Goal: Information Seeking & Learning: Learn about a topic

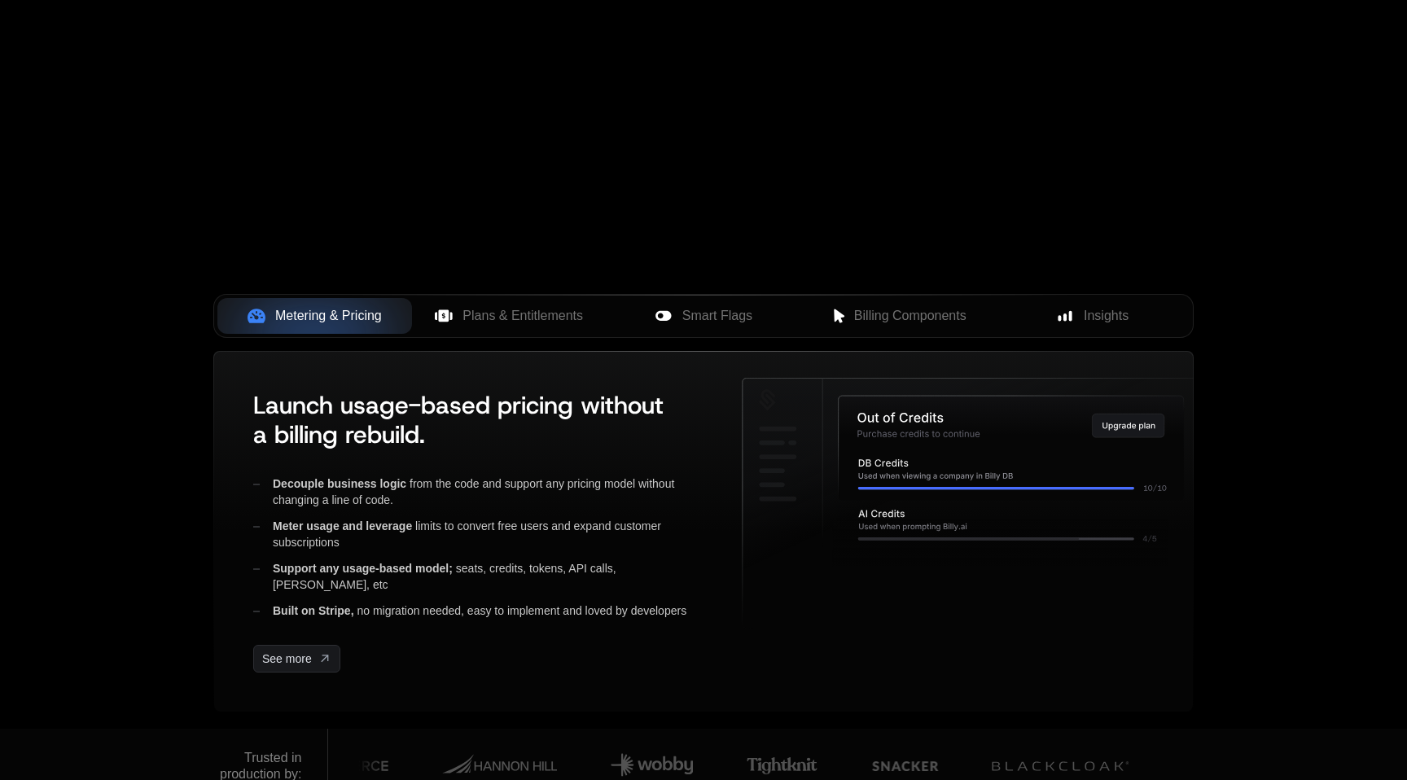
scroll to position [444, 0]
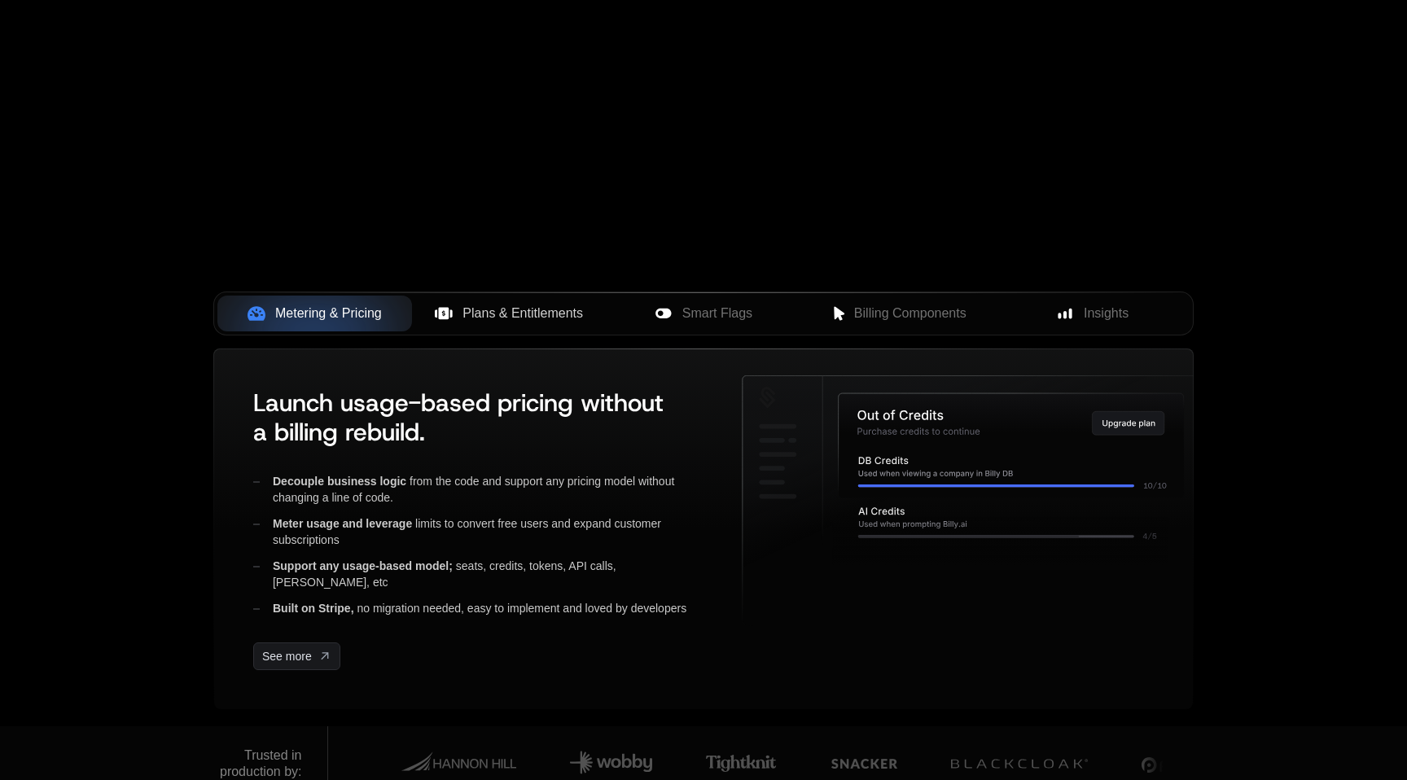
click at [544, 313] on span "Plans & Entitlements" at bounding box center [522, 314] width 120 height 20
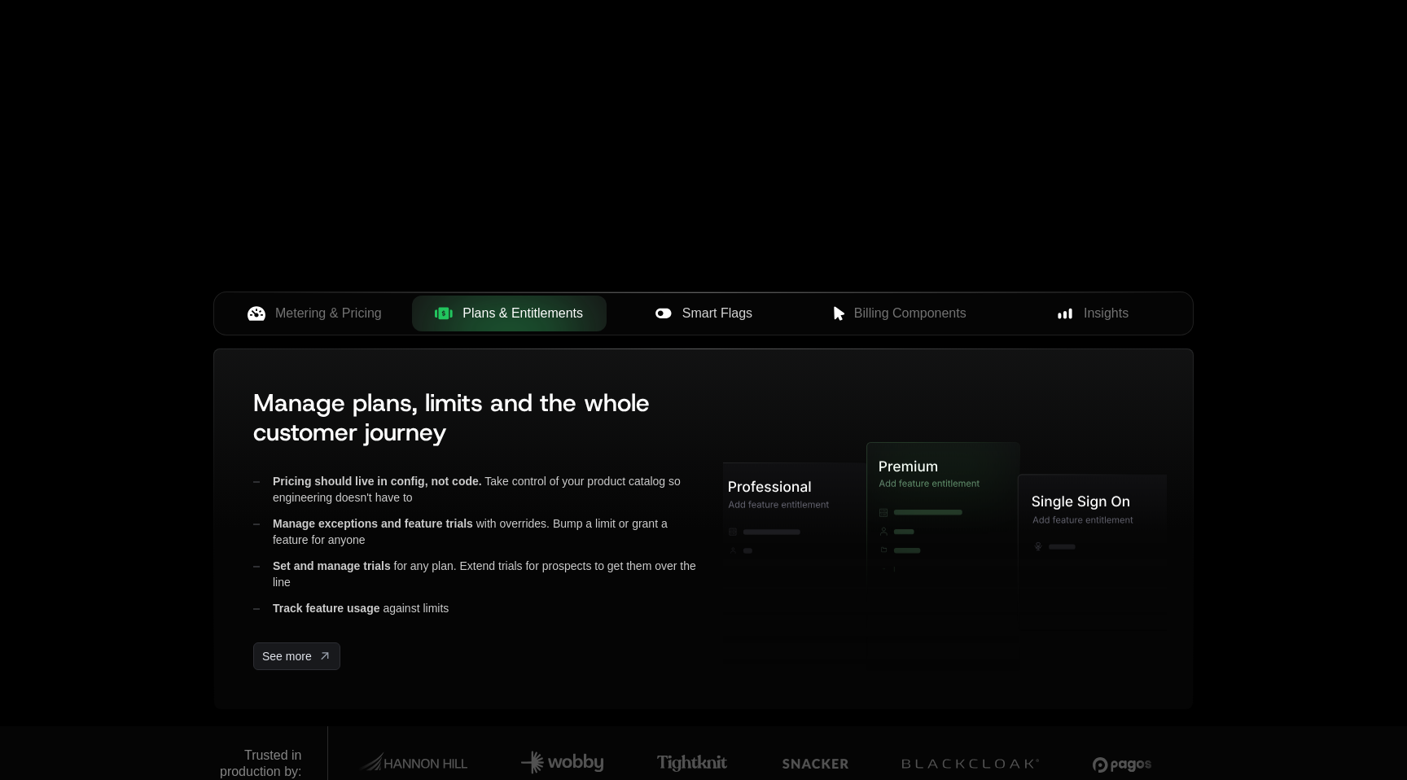
click at [675, 330] on button "Smart Flags" at bounding box center [703, 313] width 195 height 36
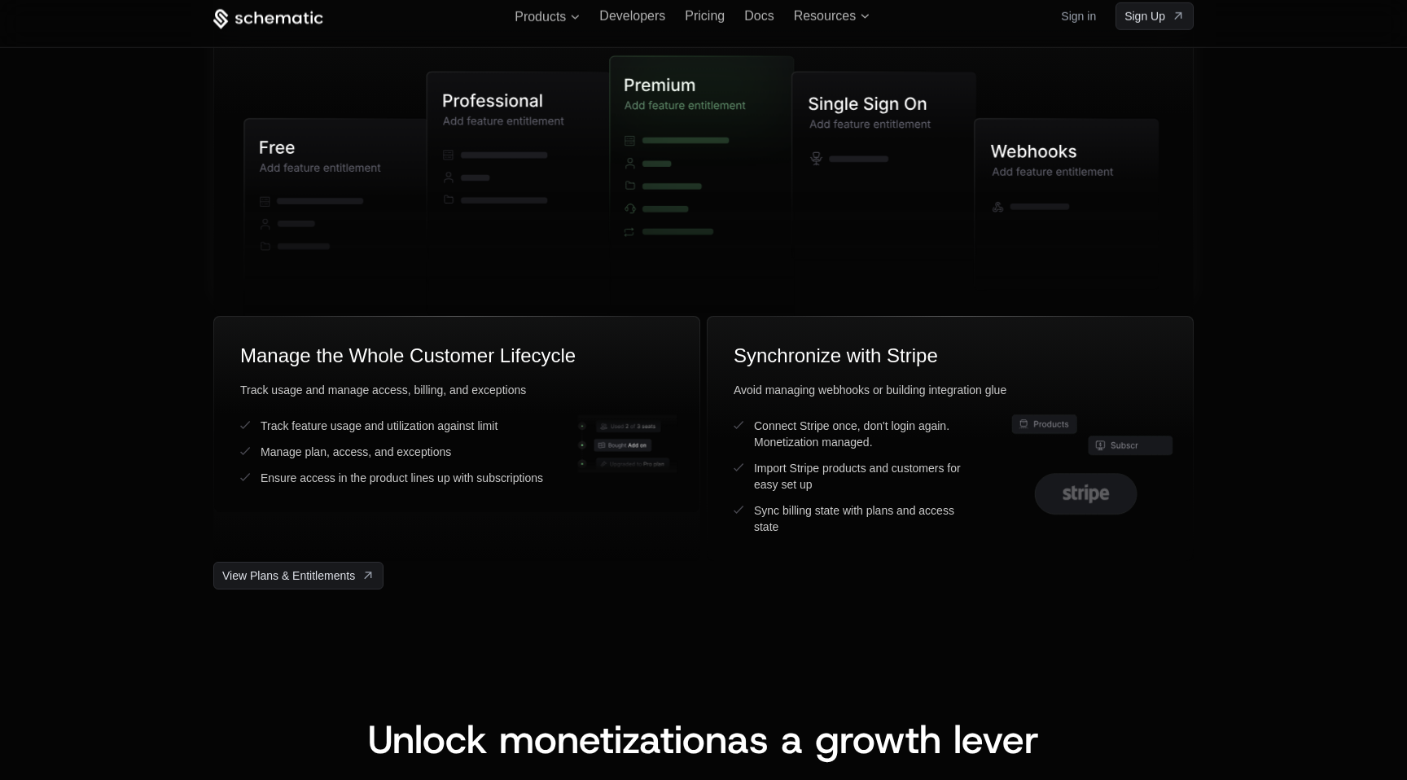
scroll to position [4205, 0]
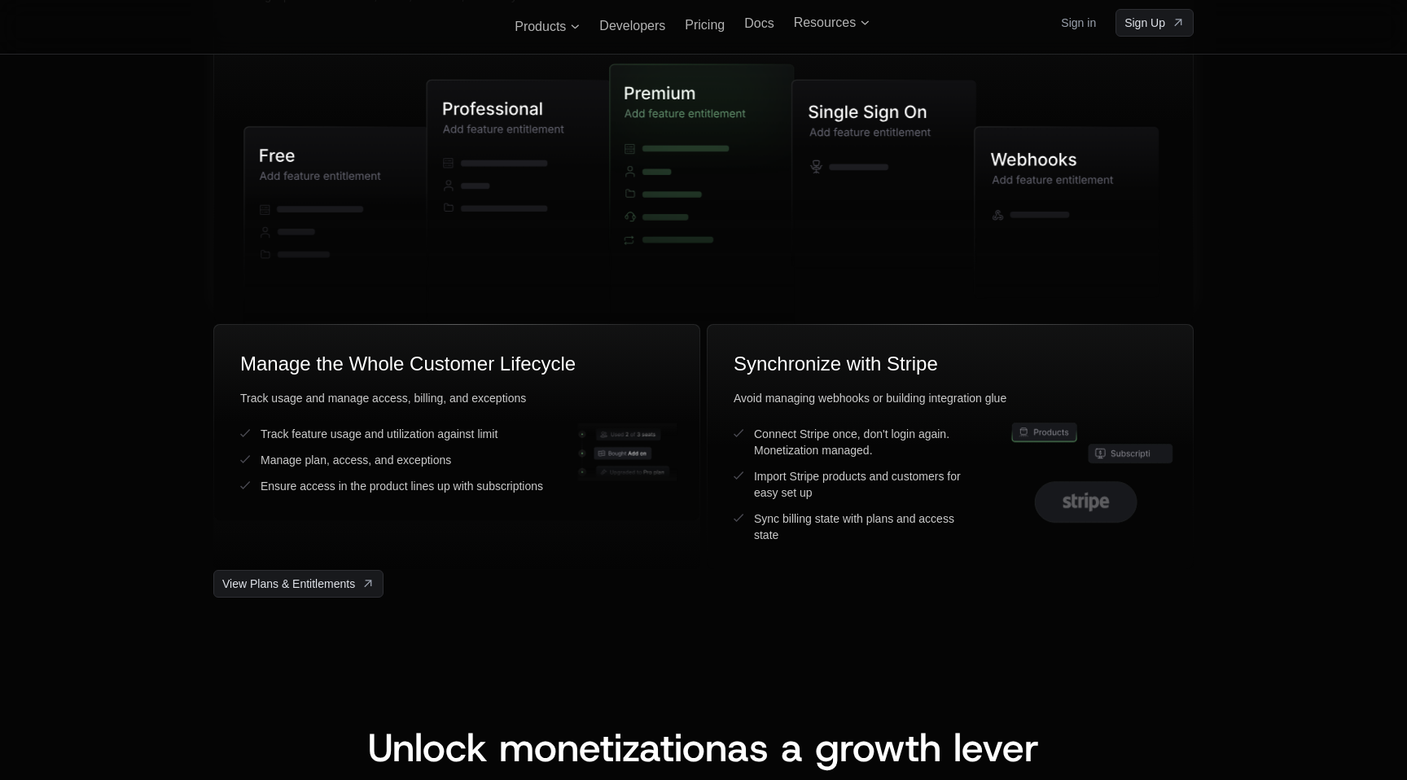
click at [877, 201] on icon at bounding box center [884, 175] width 184 height 188
click at [1039, 167] on icon at bounding box center [1066, 212] width 184 height 171
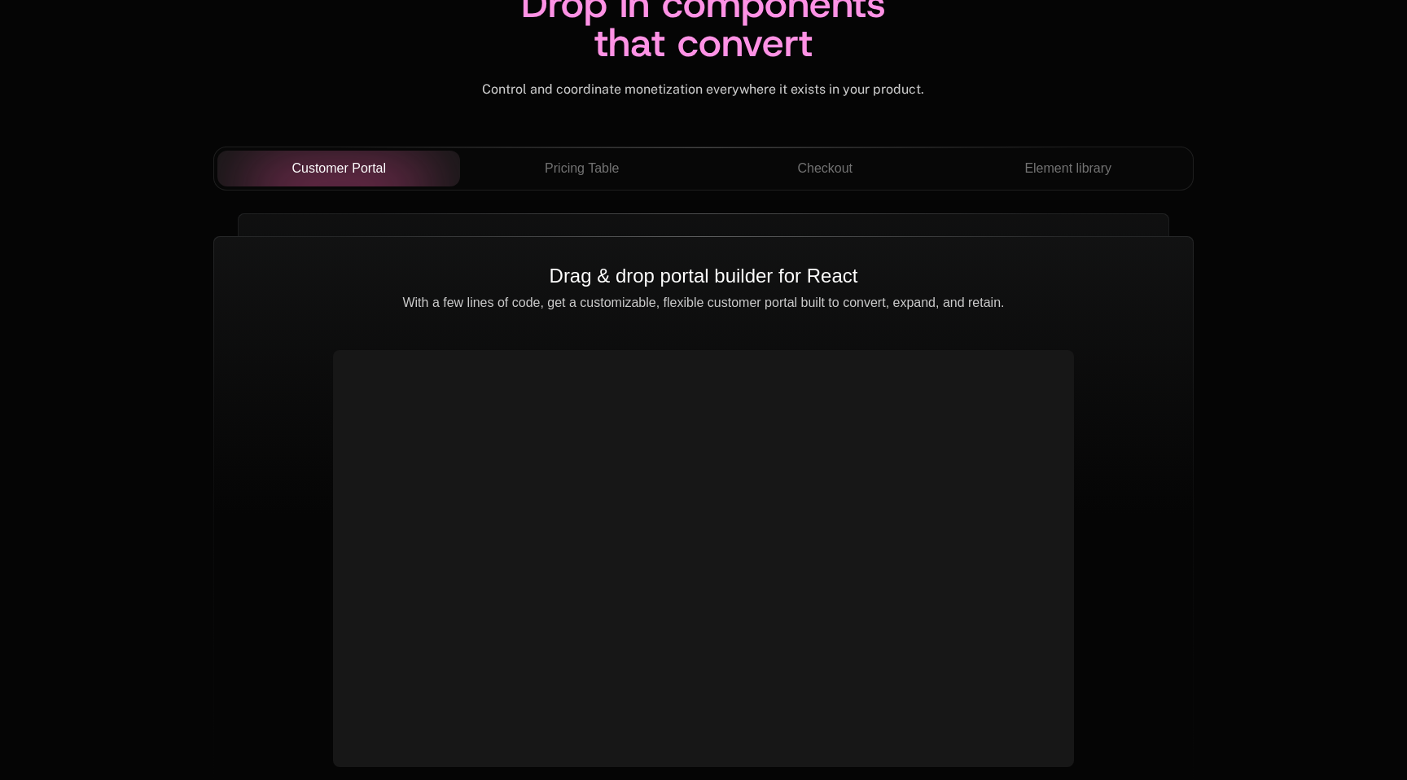
scroll to position [5750, 0]
click at [653, 160] on div "Pricing Table" at bounding box center [581, 168] width 217 height 20
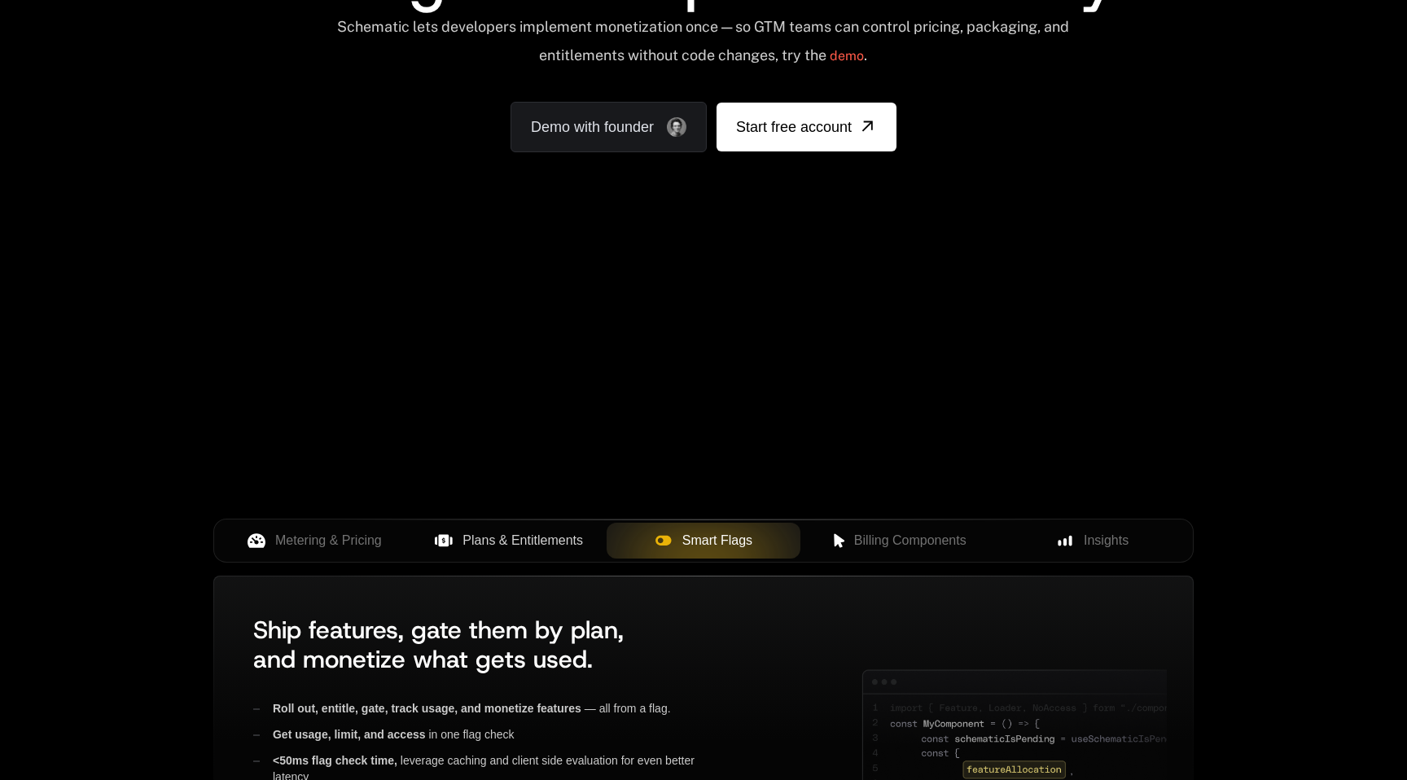
scroll to position [0, 0]
